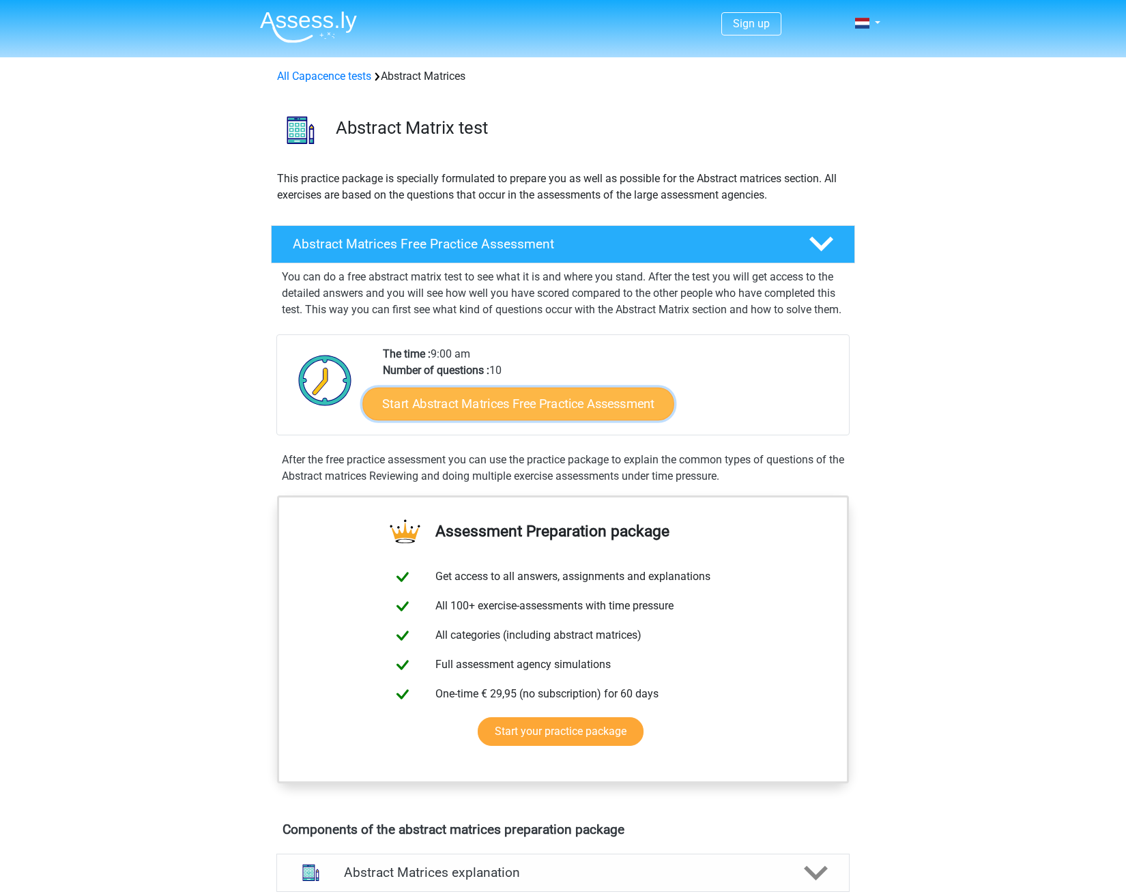
click at [529, 420] on link "Start Abstract Matrices Free Practice Assessment" at bounding box center [519, 403] width 312 height 33
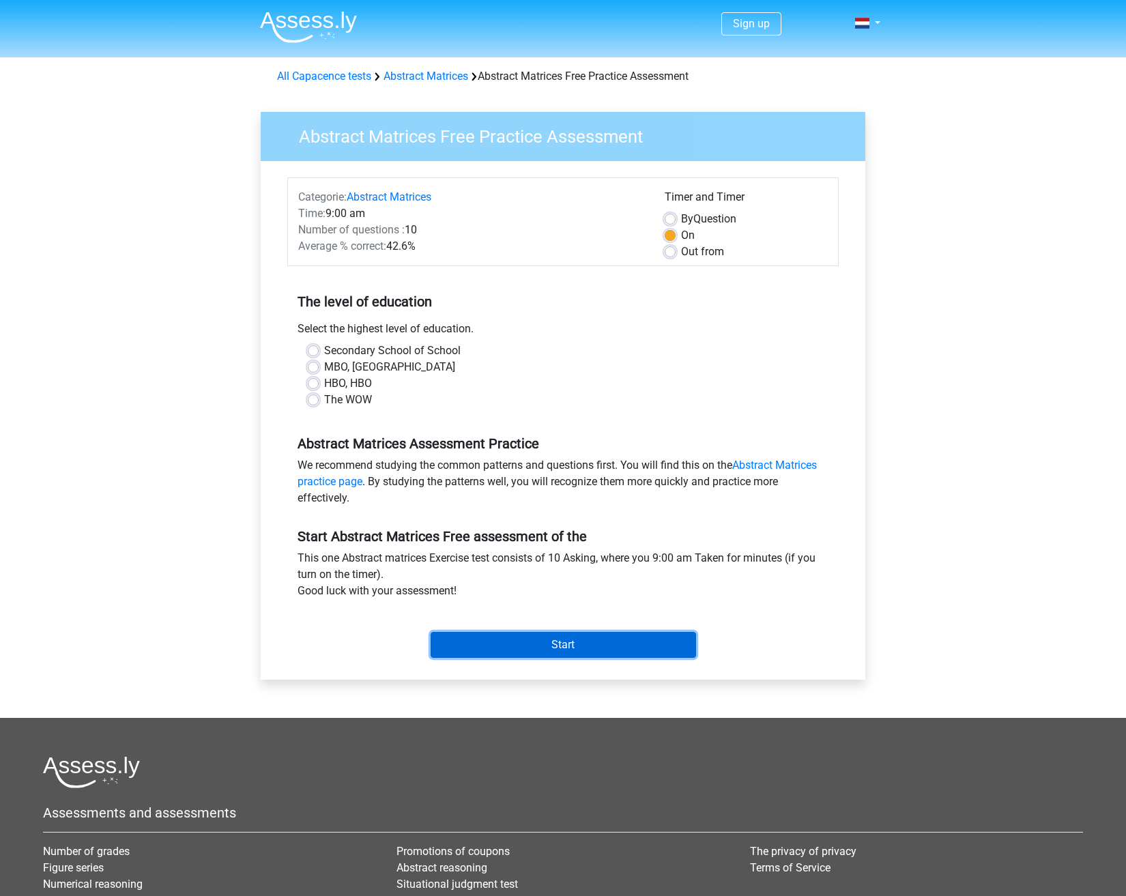
click at [586, 642] on input "Start" at bounding box center [563, 645] width 265 height 26
click at [562, 419] on div "Secondary School of School MBO, OH HBO, HBO The WOW" at bounding box center [562, 381] width 551 height 76
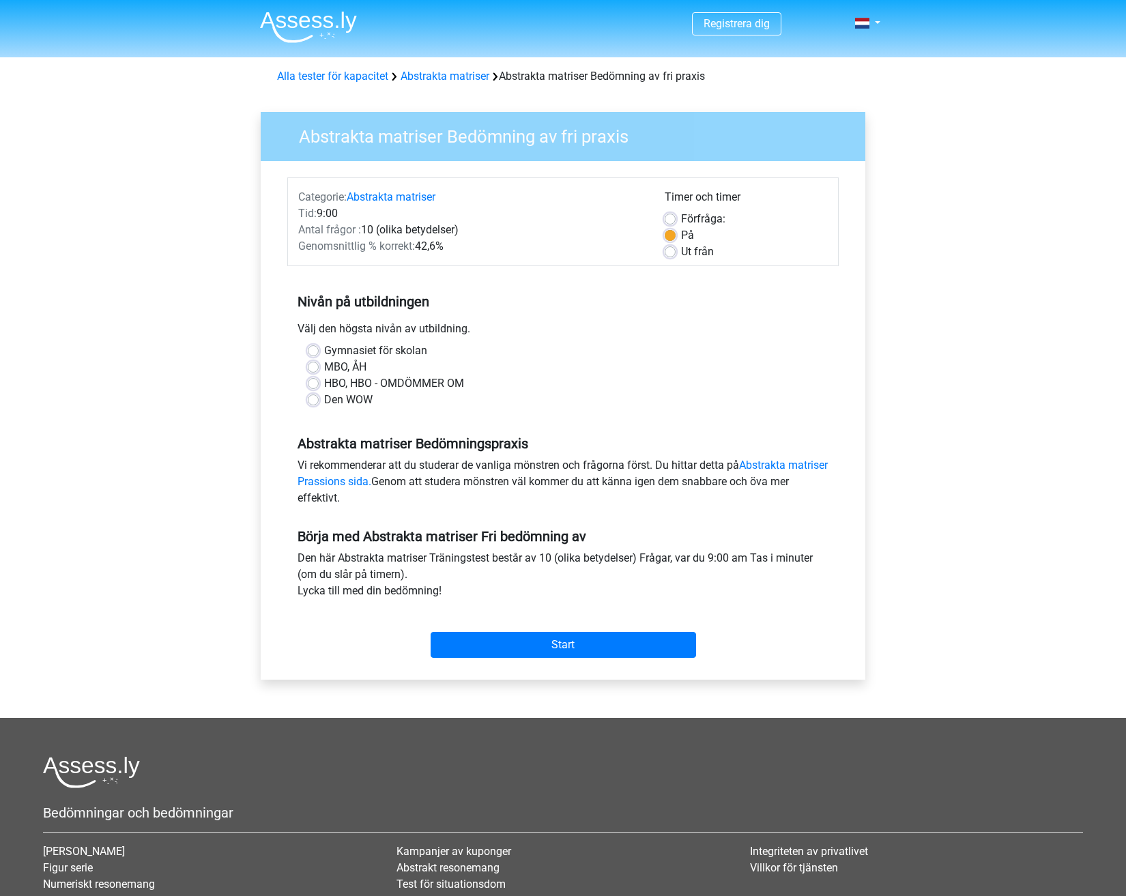
click at [358, 399] on label "Den WOW" at bounding box center [348, 400] width 48 height 16
click at [319, 399] on input "Den WOW" at bounding box center [313, 399] width 11 height 14
radio input "true"
click at [570, 639] on input "Start" at bounding box center [563, 645] width 265 height 26
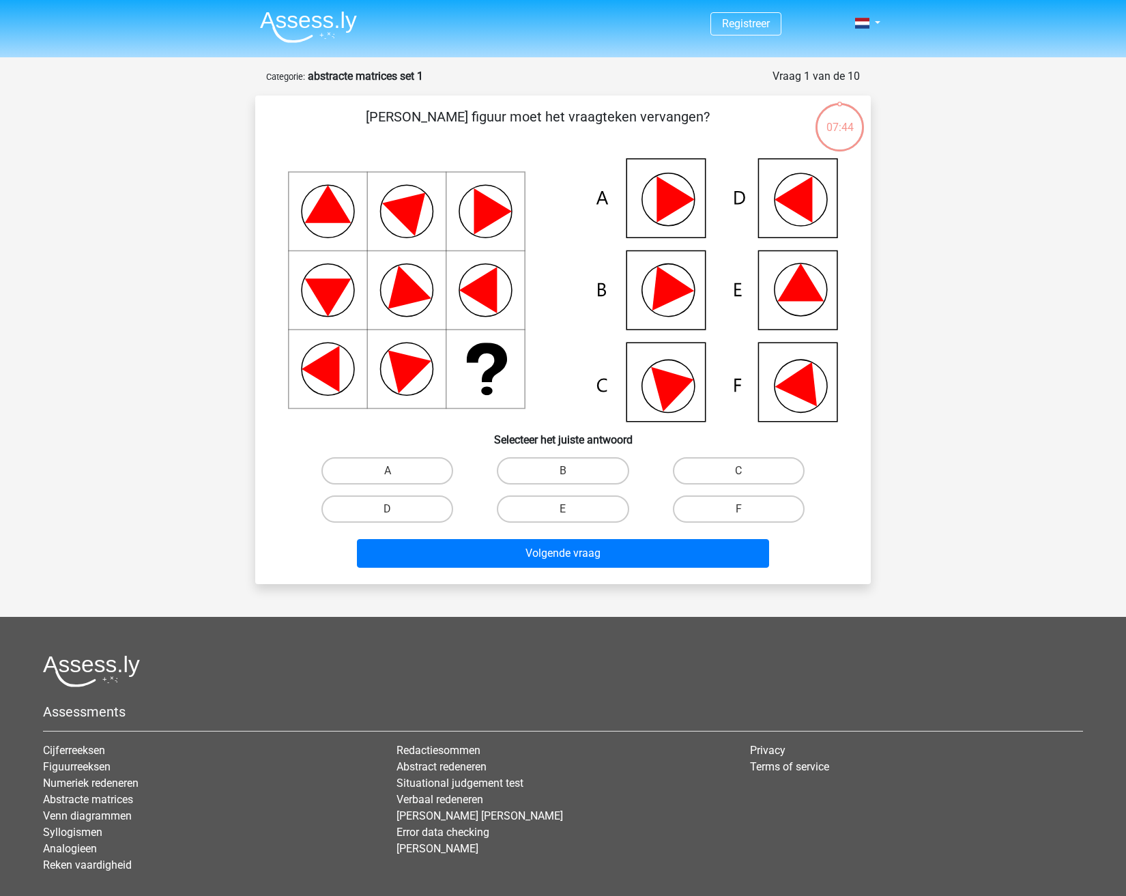
click at [572, 473] on input "B" at bounding box center [567, 475] width 9 height 9
radio input "true"
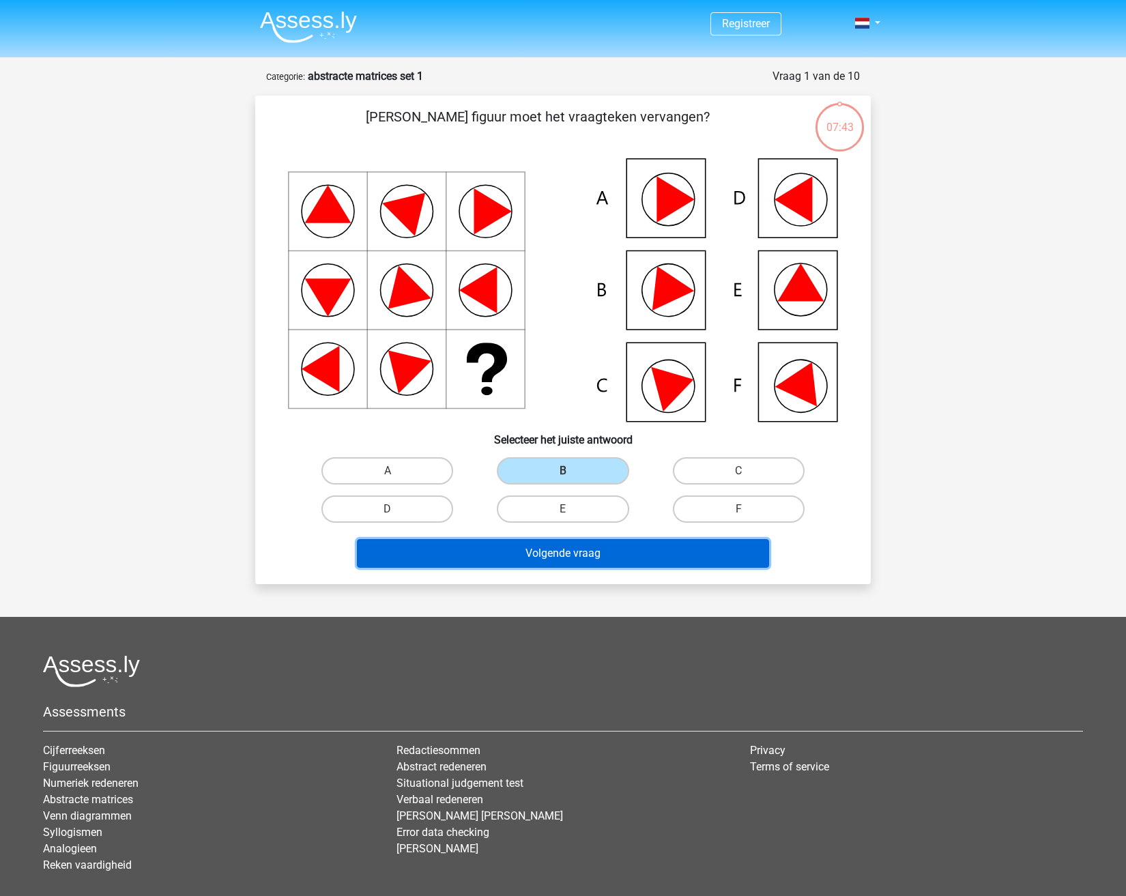
click at [577, 553] on button "Volgende vraag" at bounding box center [563, 553] width 413 height 29
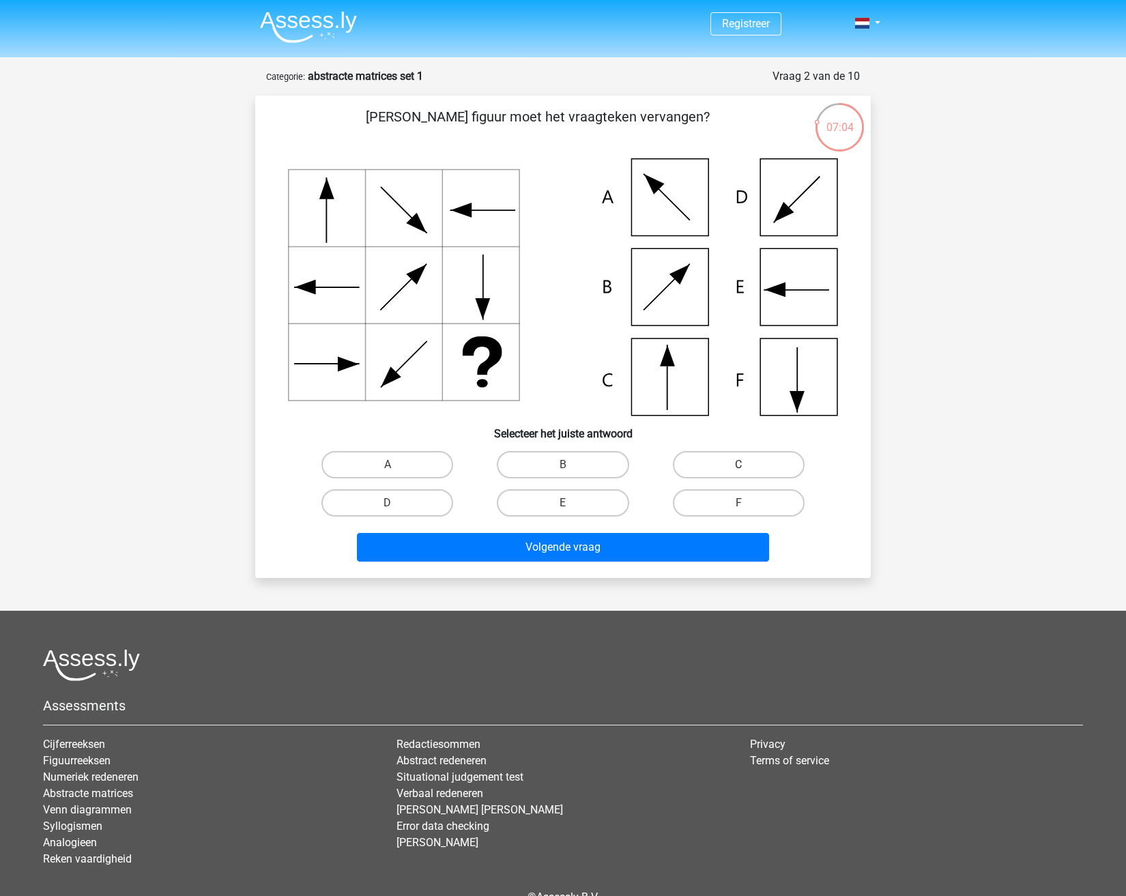
click at [695, 457] on label "C" at bounding box center [739, 464] width 132 height 27
click at [738, 465] on input "C" at bounding box center [742, 469] width 9 height 9
radio input "true"
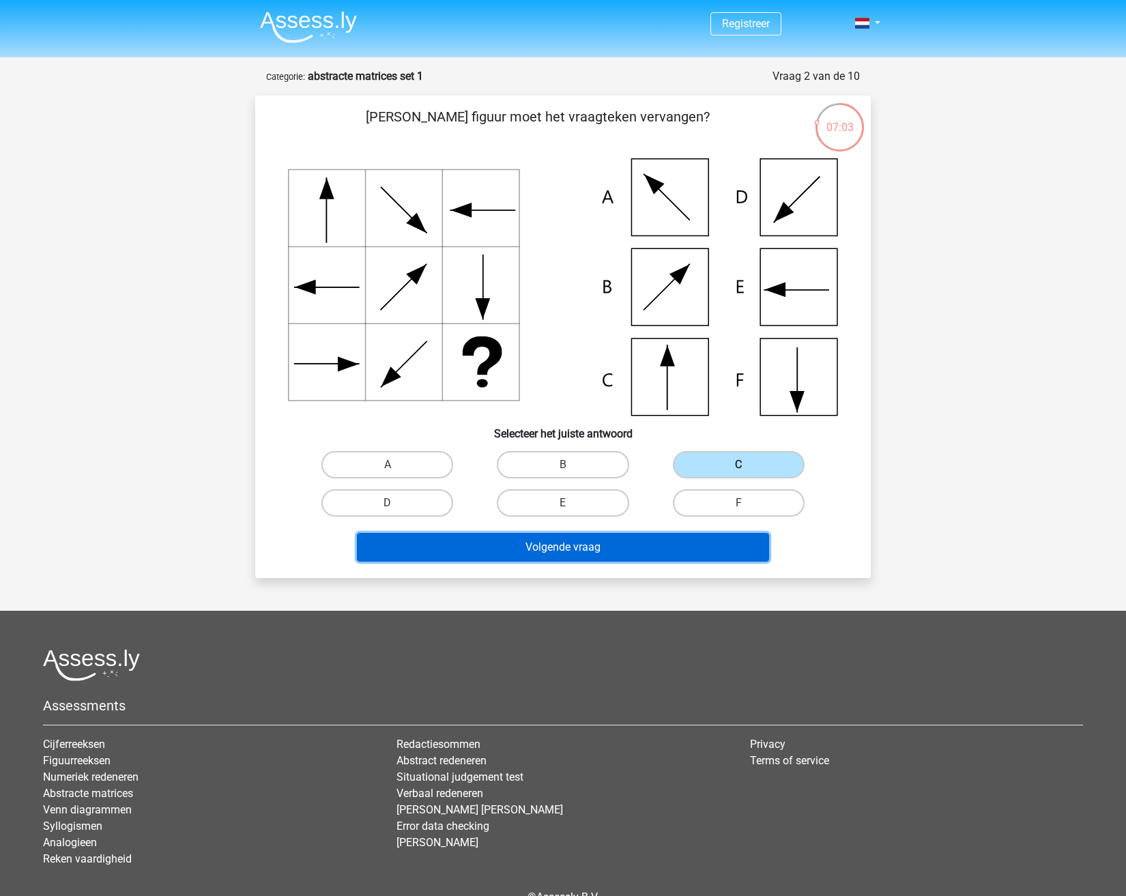
click at [579, 549] on button "Volgende vraag" at bounding box center [563, 547] width 413 height 29
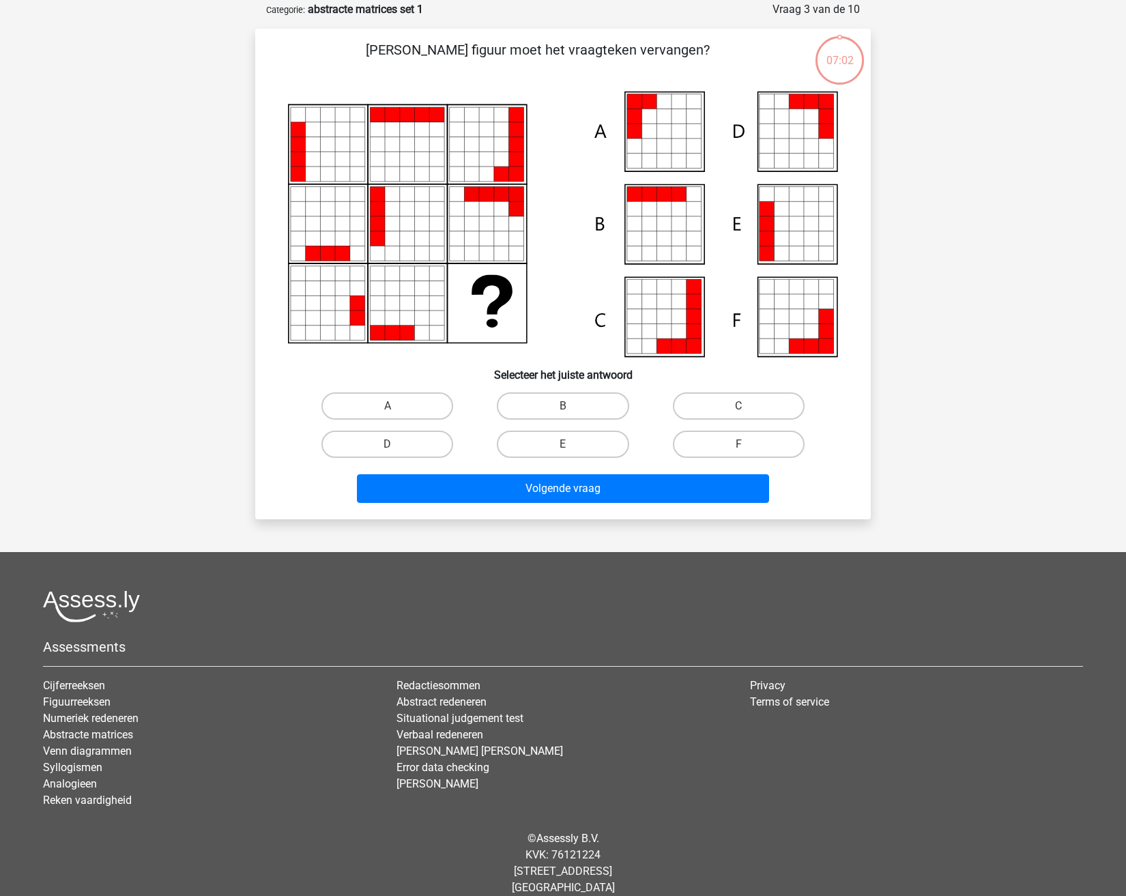
scroll to position [68, 0]
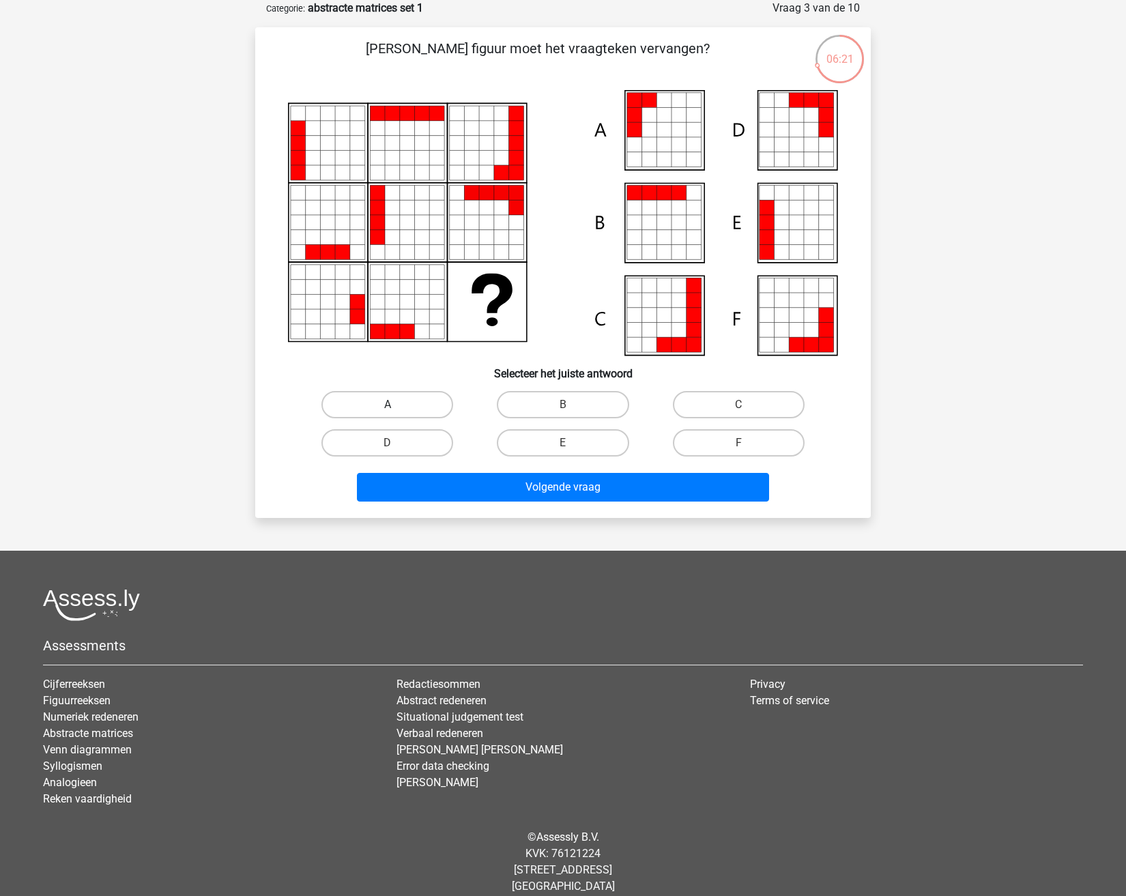
click at [401, 401] on label "A" at bounding box center [387, 404] width 132 height 27
click at [396, 405] on input "A" at bounding box center [392, 409] width 9 height 9
radio input "true"
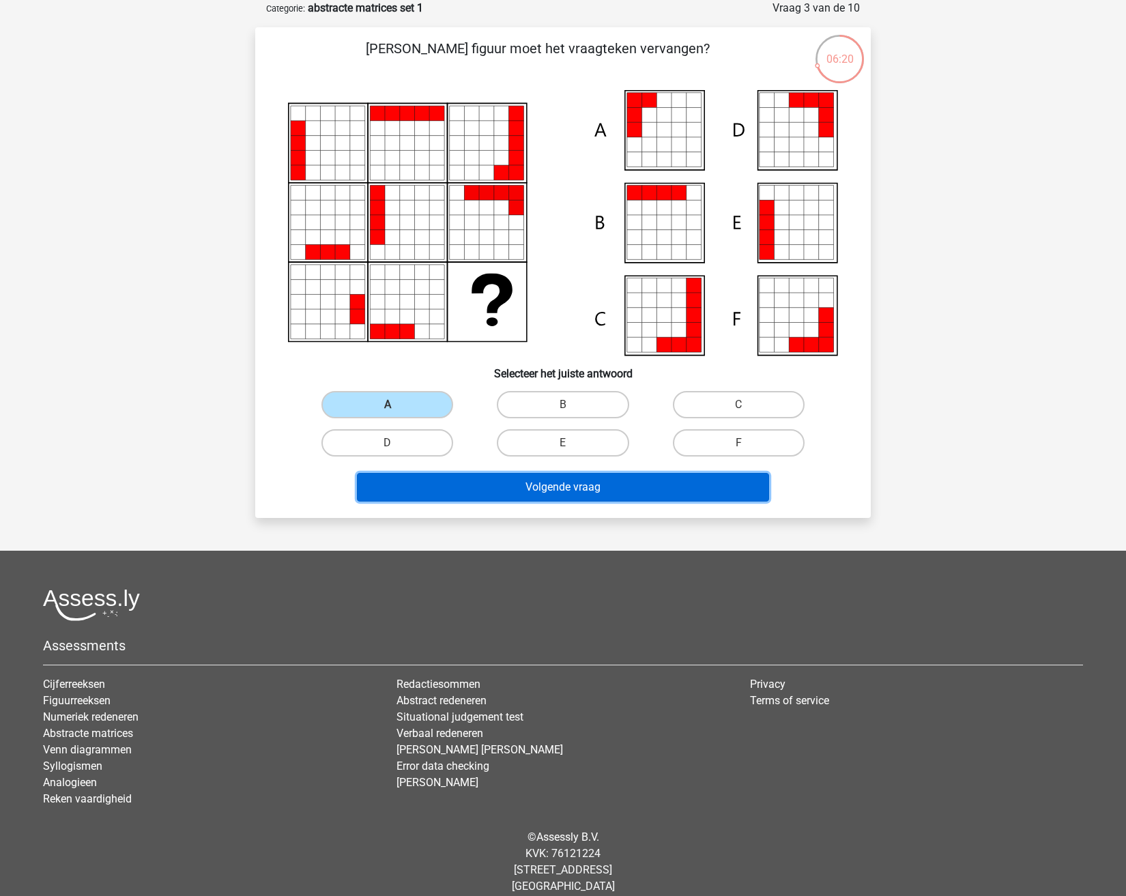
click at [557, 491] on button "Volgende vraag" at bounding box center [563, 487] width 413 height 29
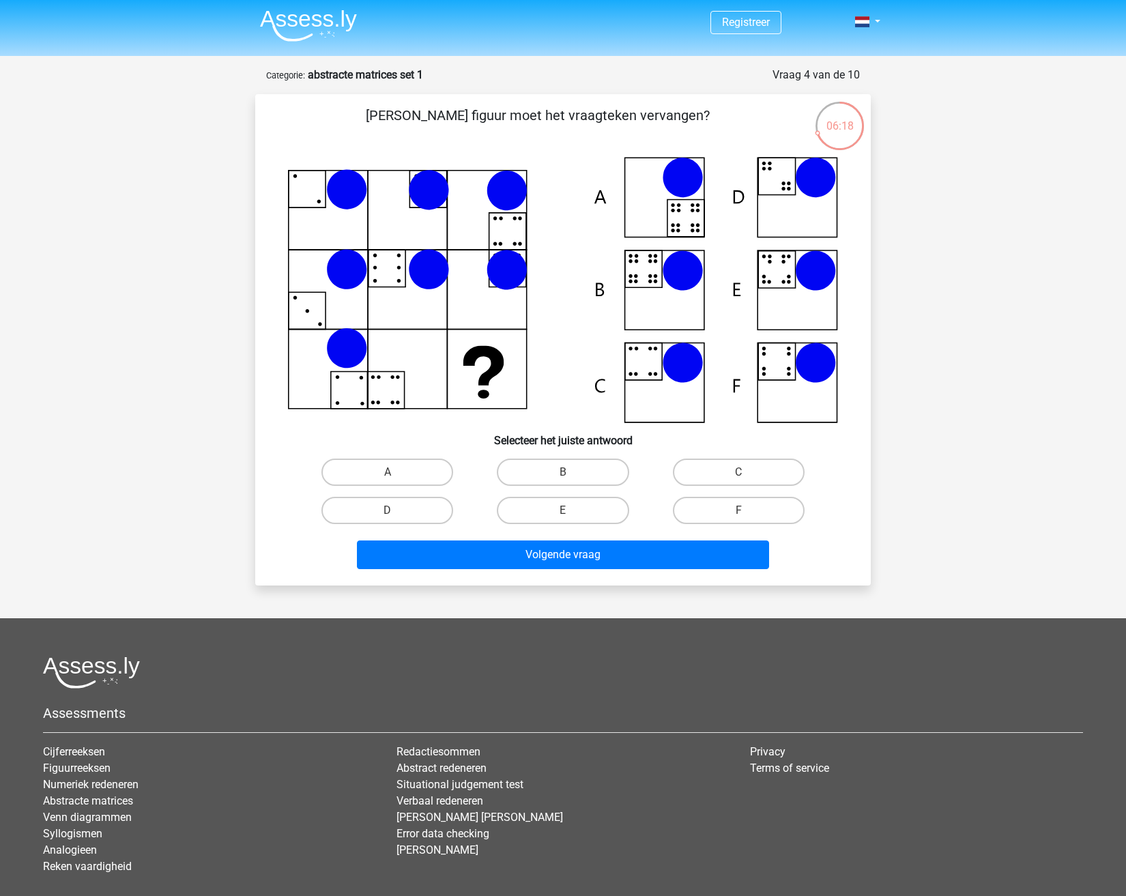
scroll to position [0, 0]
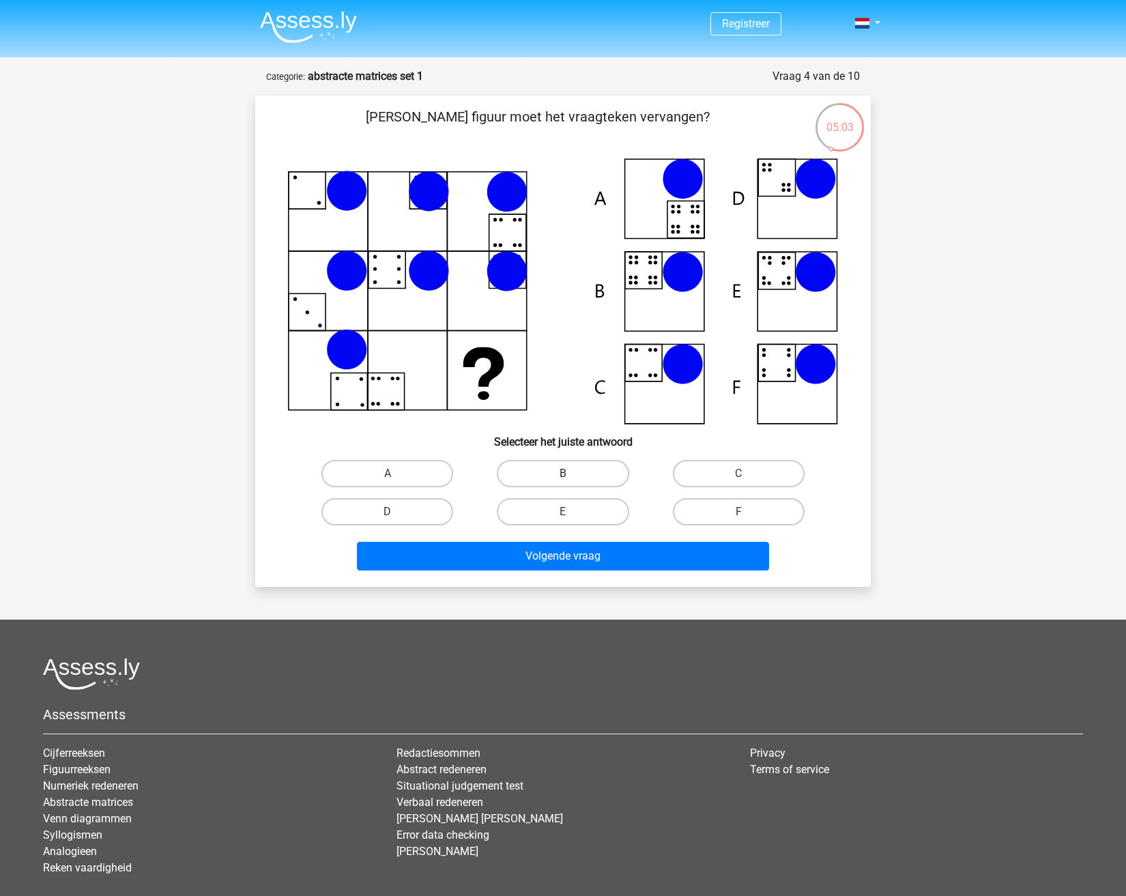
click at [531, 472] on label "B" at bounding box center [563, 473] width 132 height 27
click at [563, 473] on input "B" at bounding box center [567, 477] width 9 height 9
radio input "true"
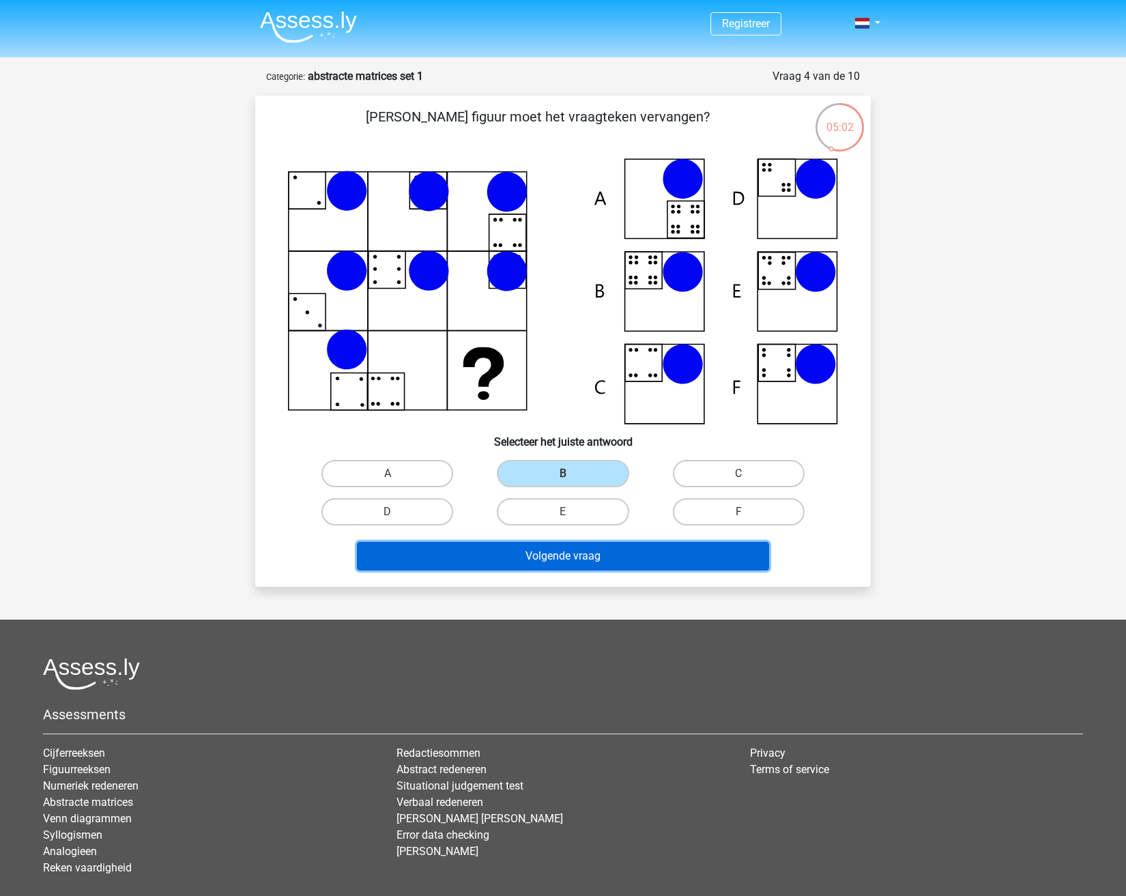
click at [559, 551] on button "Volgende vraag" at bounding box center [563, 556] width 413 height 29
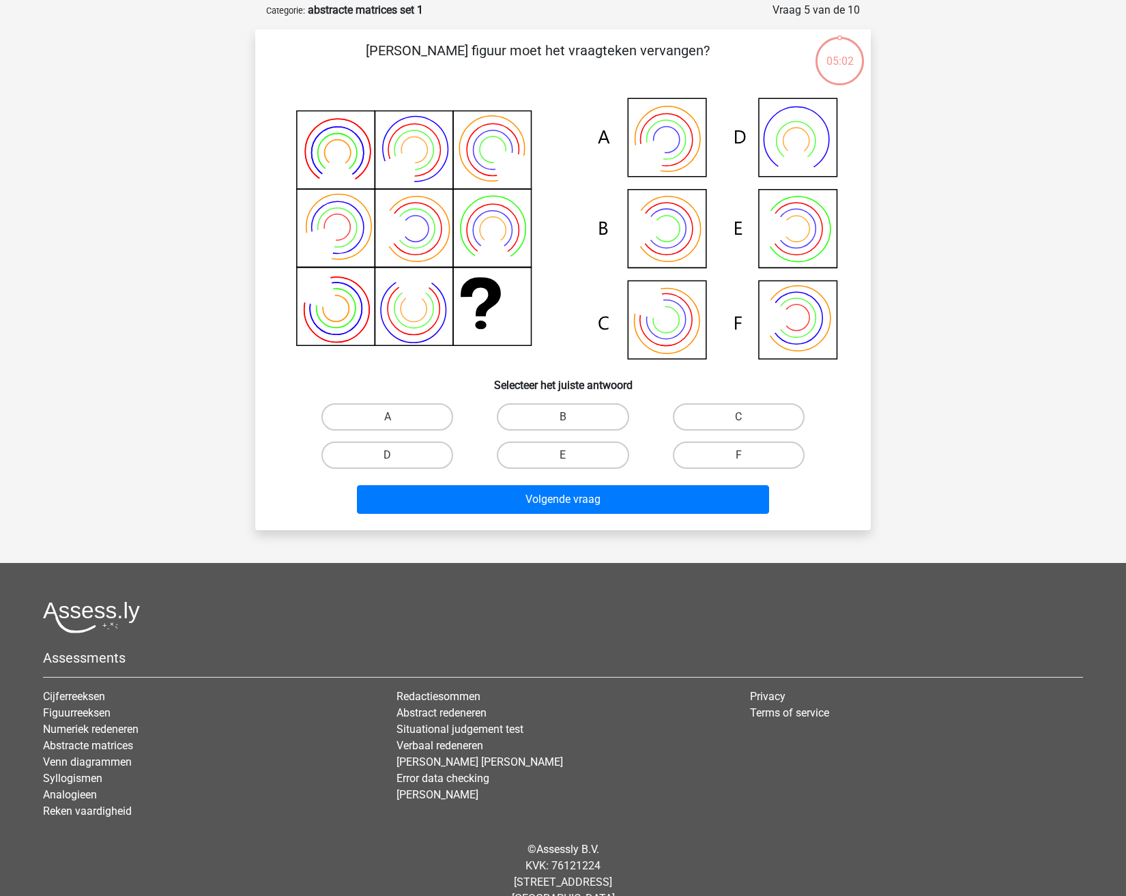
scroll to position [68, 0]
